Goal: Check status

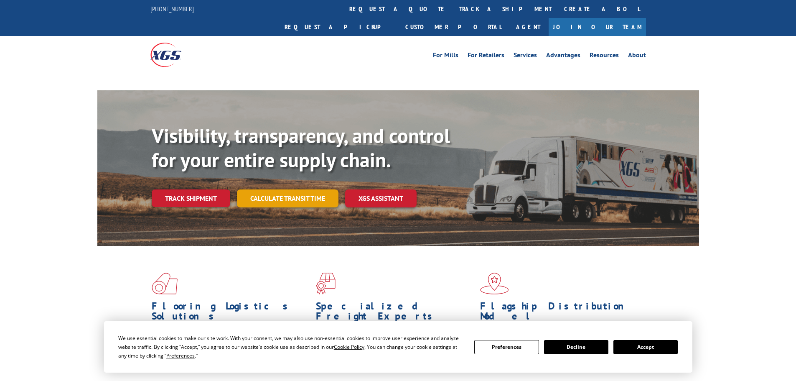
click at [283, 189] on link "Calculate transit time" at bounding box center [288, 198] width 102 height 18
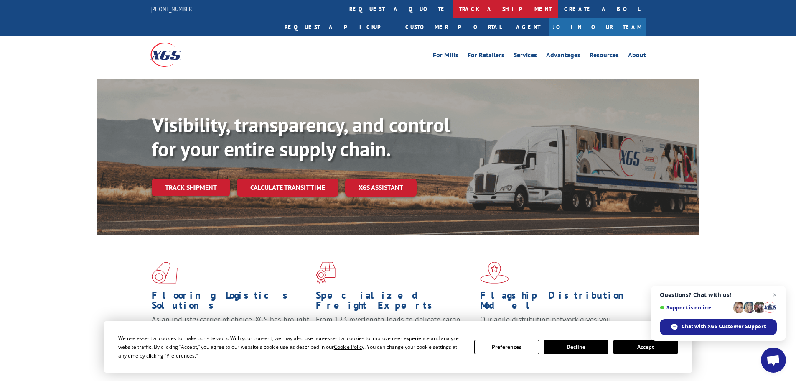
click at [453, 10] on link "track a shipment" at bounding box center [505, 9] width 105 height 18
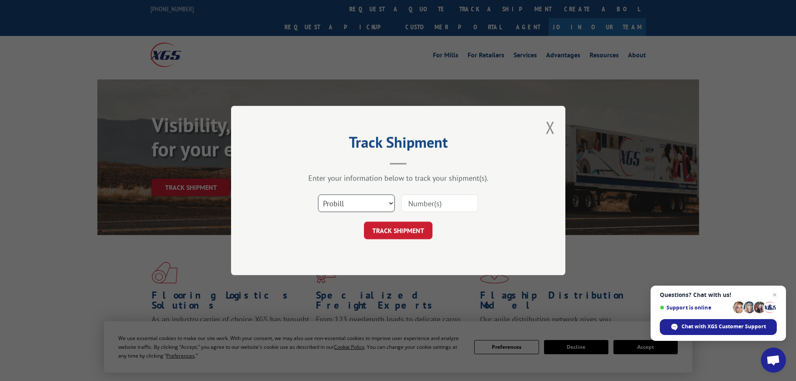
click at [358, 205] on select "Select category... Probill BOL PO" at bounding box center [356, 203] width 77 height 18
select select "bol"
click at [318, 194] on select "Select category... Probill BOL PO" at bounding box center [356, 203] width 77 height 18
click at [442, 206] on input at bounding box center [439, 203] width 77 height 18
paste input "5195308"
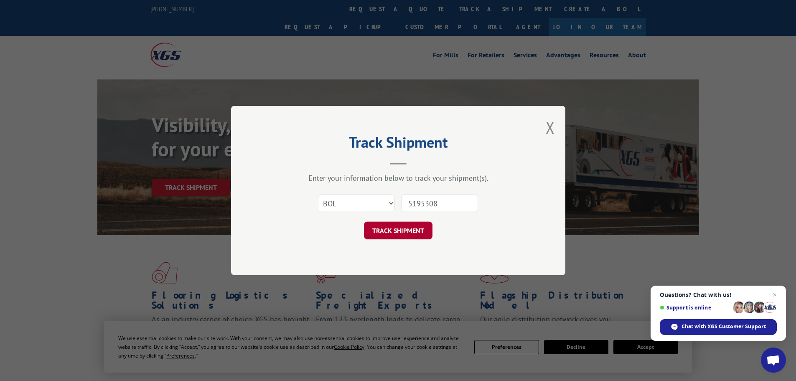
type input "5195308"
click at [410, 233] on button "TRACK SHIPMENT" at bounding box center [398, 231] width 69 height 18
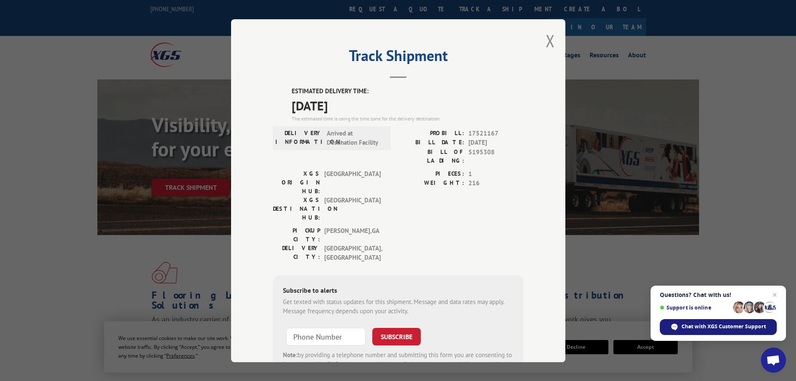
click at [732, 326] on span "Chat with XGS Customer Support" at bounding box center [724, 327] width 84 height 8
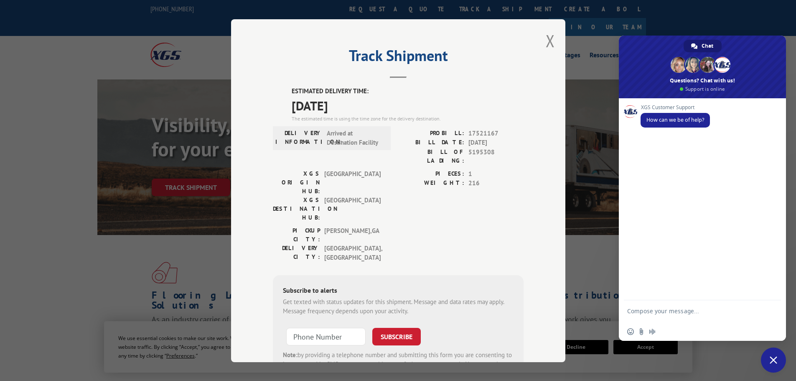
click at [655, 314] on textarea "Compose your message..." at bounding box center [694, 314] width 132 height 15
type textarea "I'm just checking to make sure 5195308 will be delivered on 9-9 as planned"
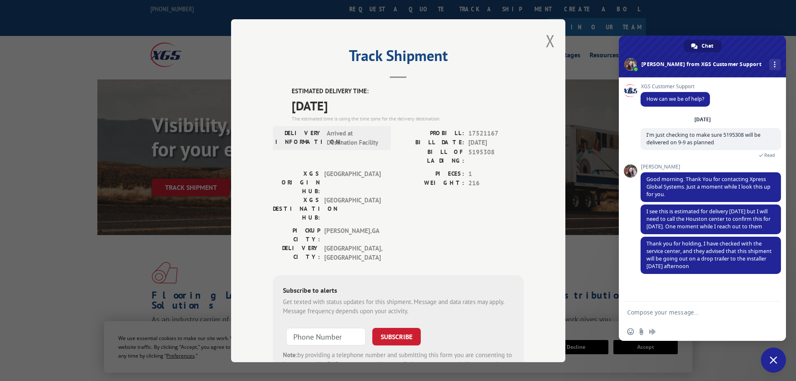
click at [662, 309] on textarea "Compose your message..." at bounding box center [694, 313] width 132 height 8
type textarea "Thank you for checking for me. Have a great day."
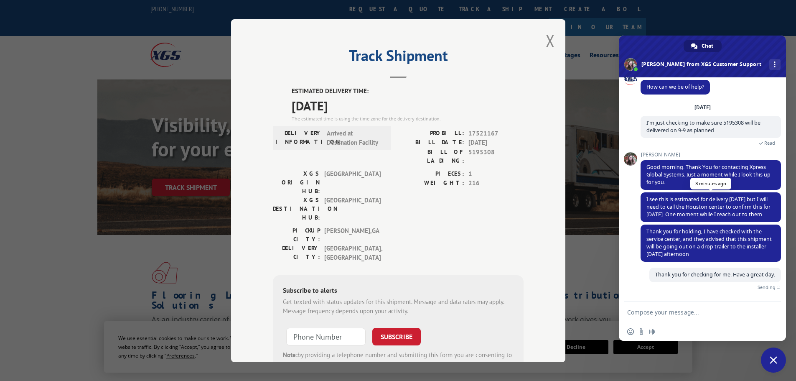
scroll to position [10, 0]
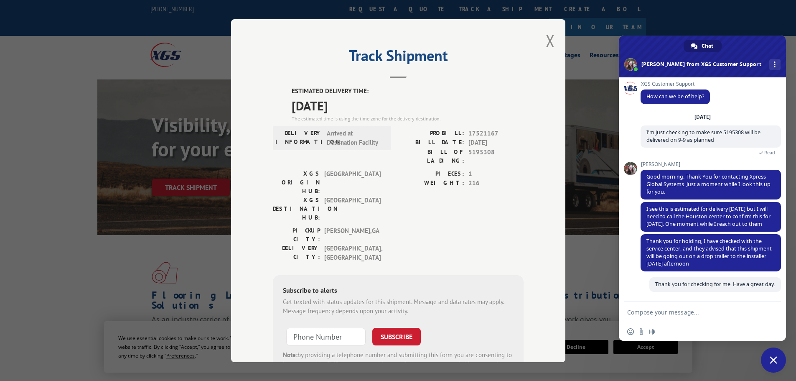
click at [593, 29] on div "Track Shipment ESTIMATED DELIVERY TIME: [DATE] The estimated time is using the …" at bounding box center [398, 190] width 796 height 381
click at [770, 64] on div "More channels" at bounding box center [775, 64] width 11 height 11
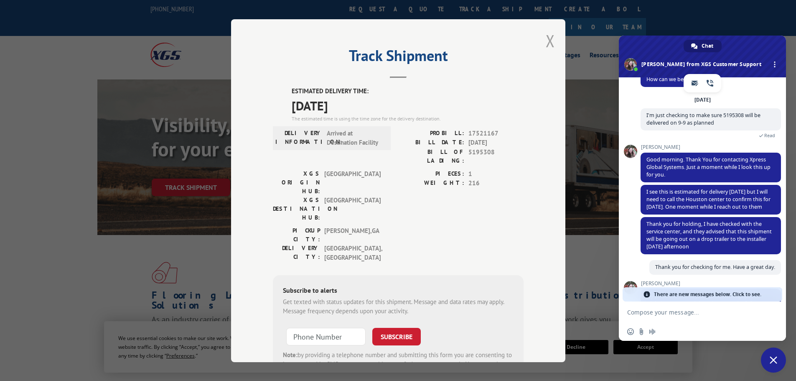
click at [549, 41] on button "Close modal" at bounding box center [550, 41] width 9 height 22
